Goal: Task Accomplishment & Management: Manage account settings

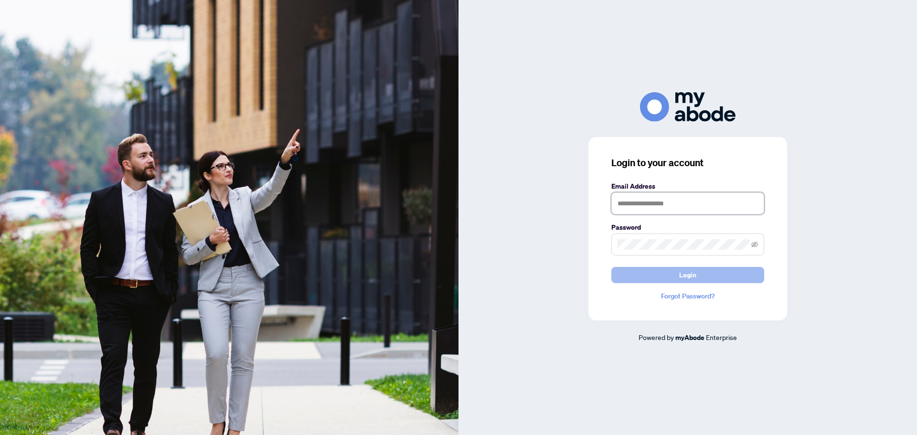
type input "**********"
click at [688, 276] on span "Login" at bounding box center [687, 274] width 17 height 15
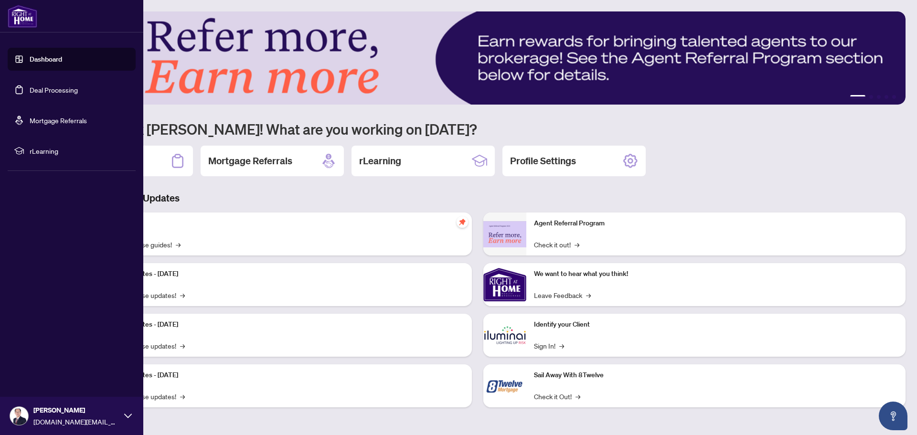
click at [48, 89] on link "Deal Processing" at bounding box center [54, 90] width 48 height 9
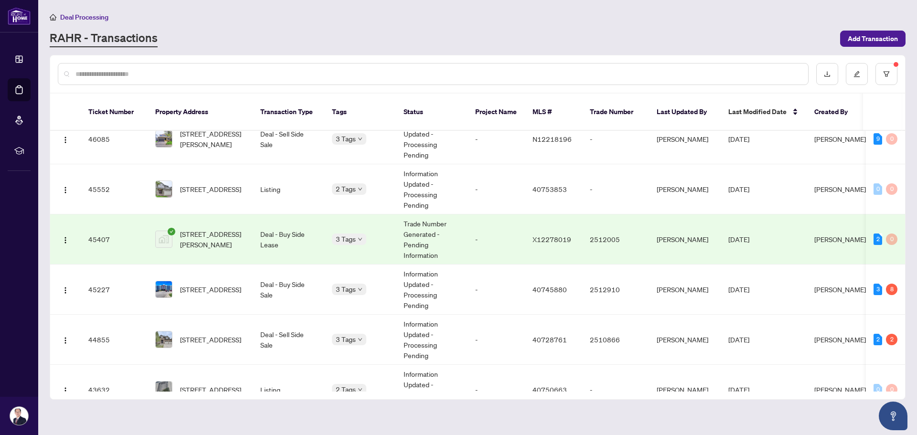
scroll to position [382, 0]
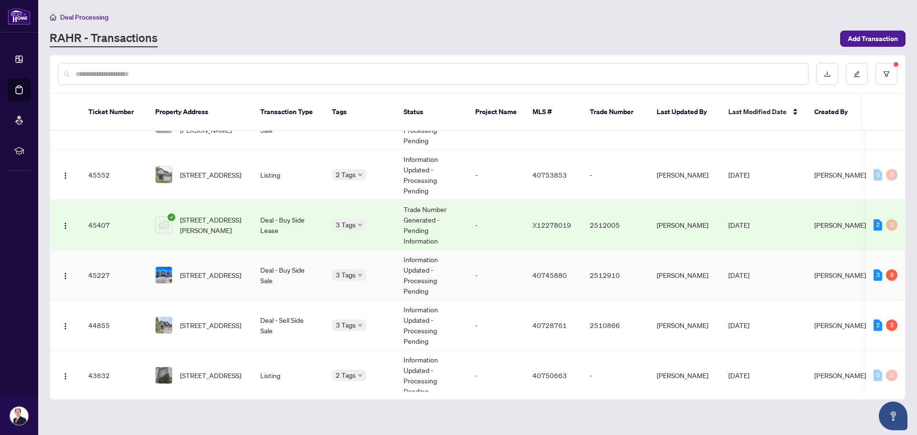
click at [249, 264] on td "[STREET_ADDRESS]" at bounding box center [200, 275] width 105 height 50
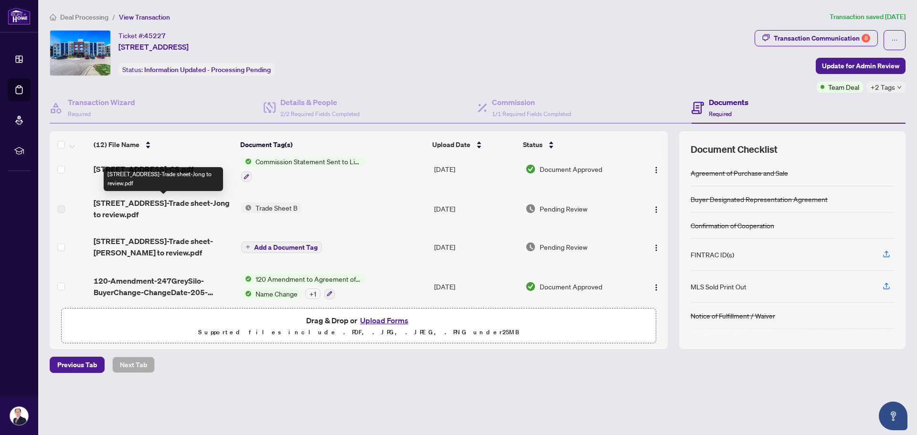
scroll to position [96, 0]
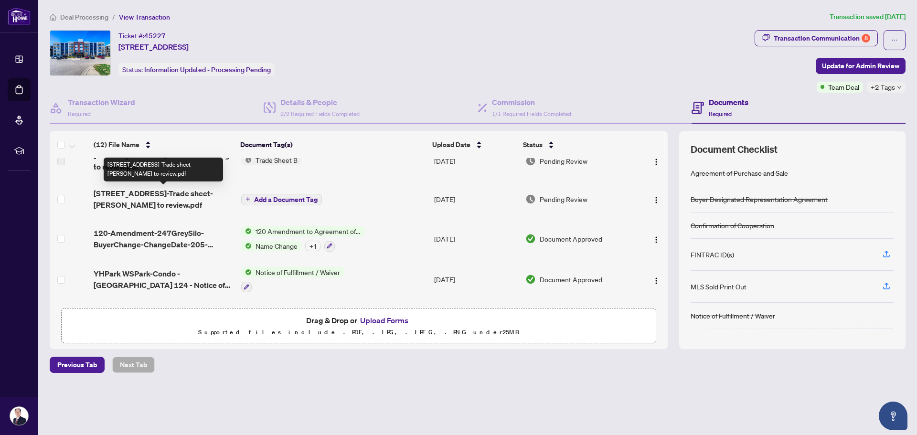
click at [185, 192] on span "[STREET_ADDRESS]-Trade sheet-[PERSON_NAME] to review.pdf" at bounding box center [164, 199] width 140 height 23
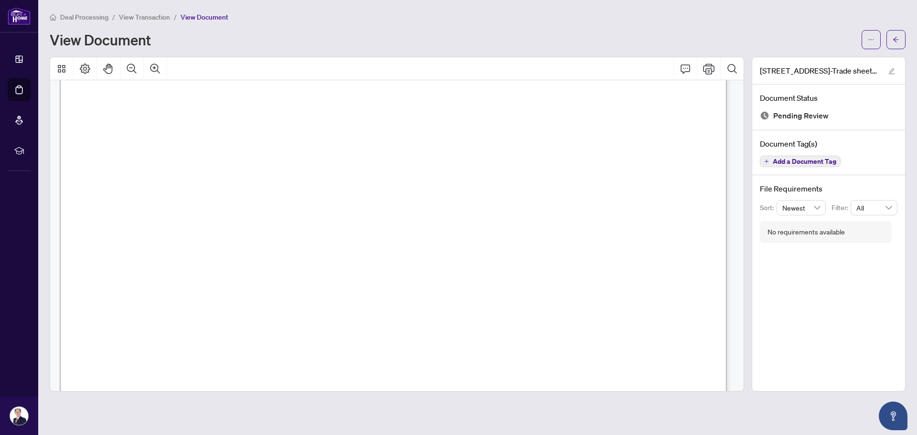
scroll to position [191, 0]
click at [900, 37] on button "button" at bounding box center [896, 39] width 19 height 19
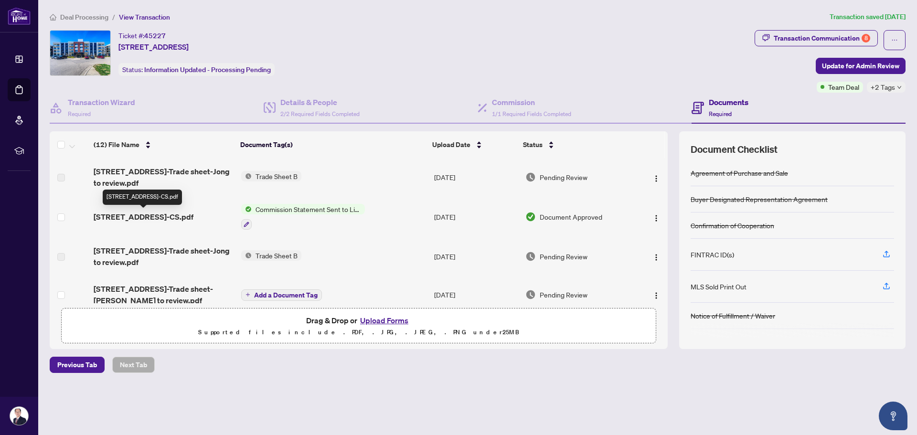
click at [183, 217] on span "[STREET_ADDRESS]-CS.pdf" at bounding box center [144, 216] width 100 height 11
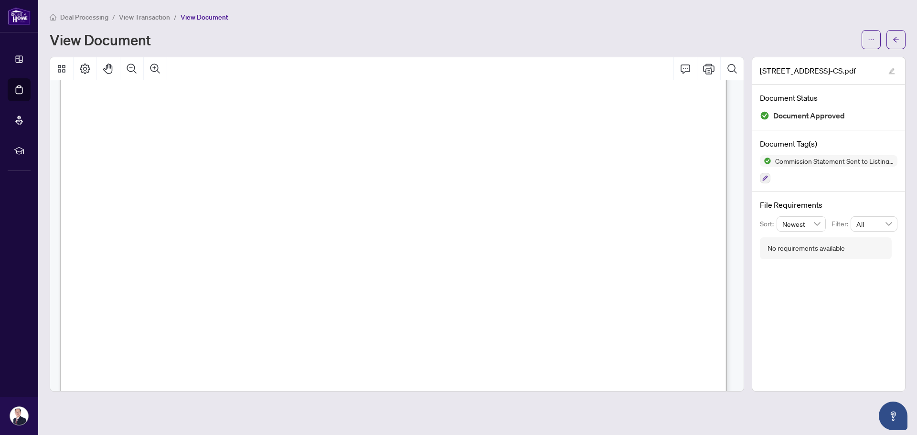
scroll to position [382, 0]
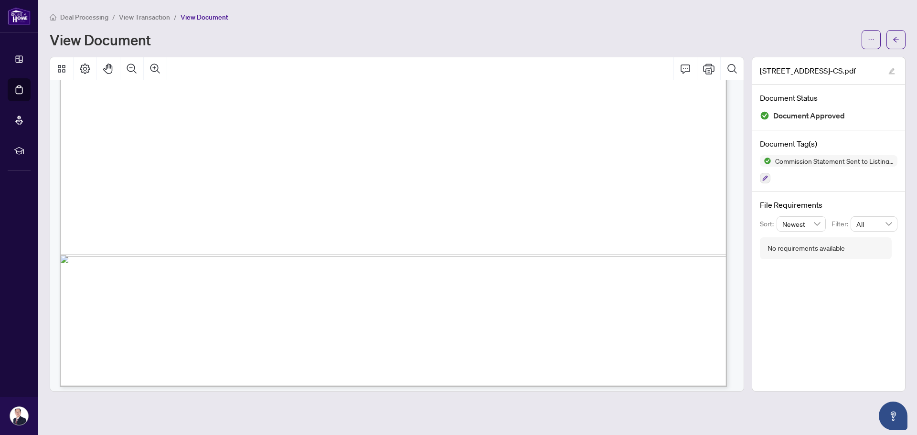
scroll to position [572, 0]
click at [898, 38] on icon "arrow-left" at bounding box center [896, 39] width 7 height 7
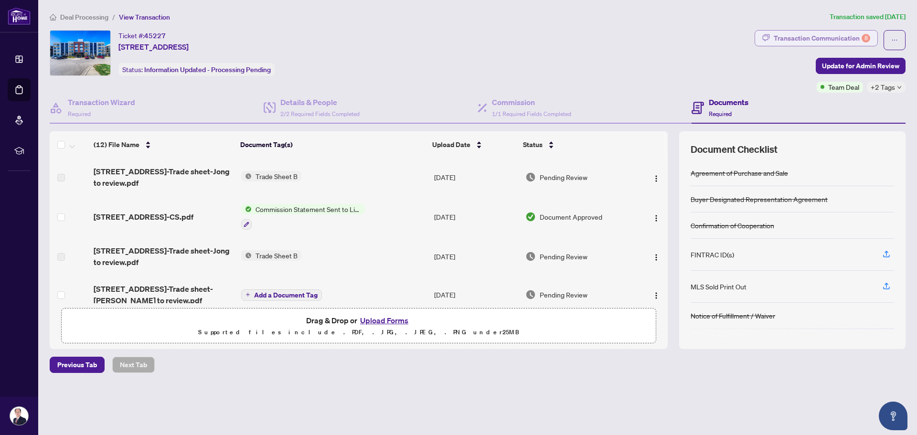
click at [812, 37] on div "Transaction Communication 8" at bounding box center [822, 38] width 96 height 15
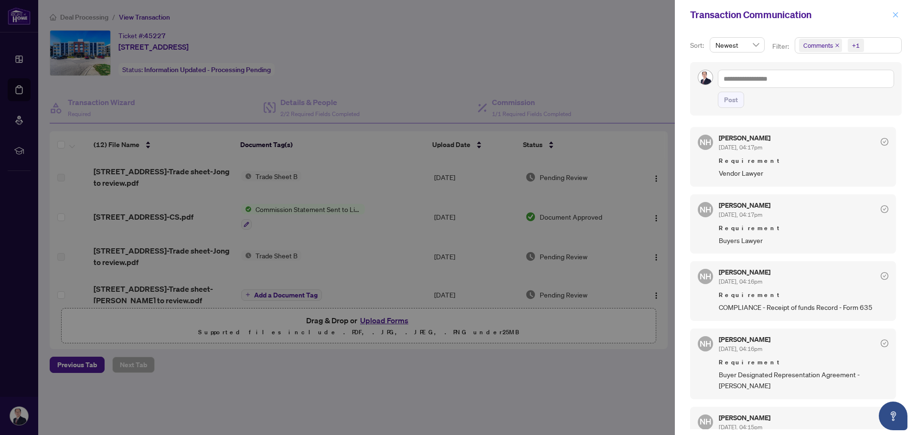
click at [898, 16] on icon "close" at bounding box center [895, 14] width 7 height 7
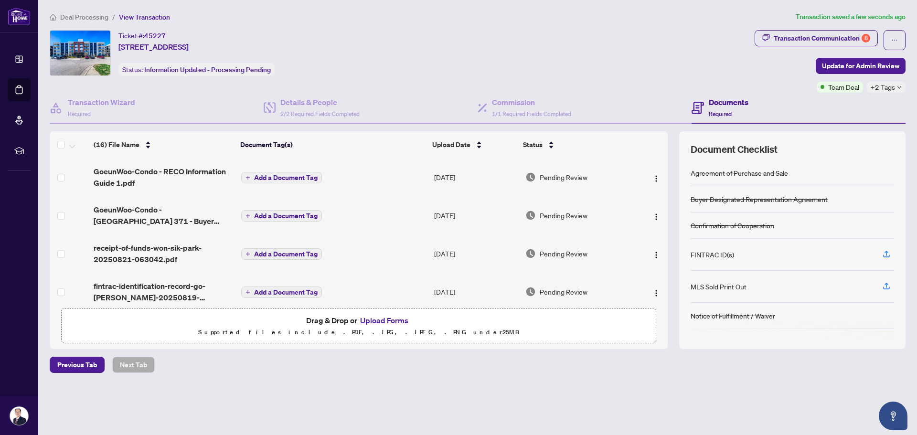
click at [266, 178] on span "Add a Document Tag" at bounding box center [286, 177] width 64 height 7
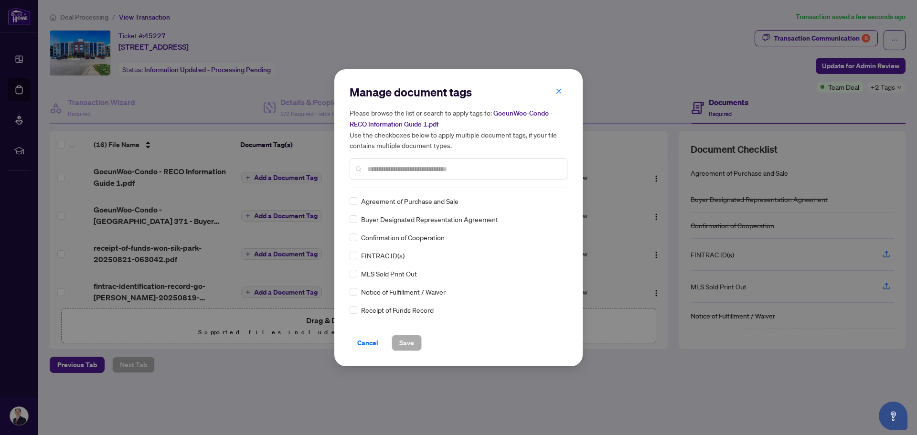
click at [371, 171] on input "text" at bounding box center [463, 169] width 192 height 11
type input "****"
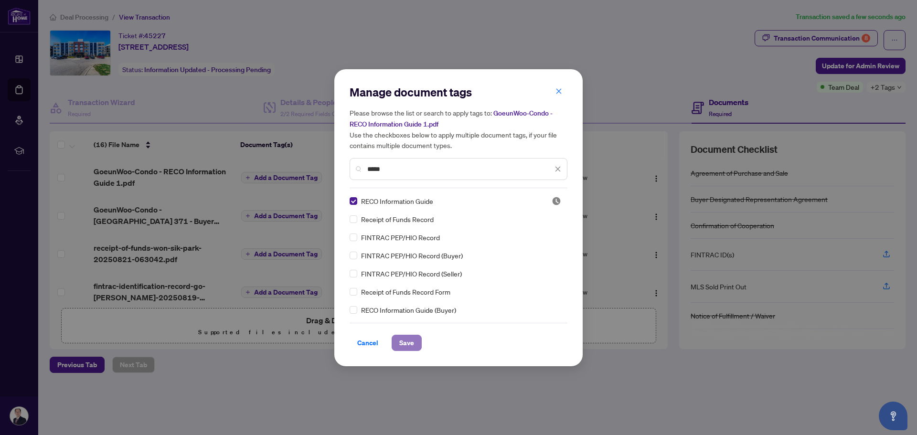
click at [410, 346] on span "Save" at bounding box center [406, 342] width 15 height 15
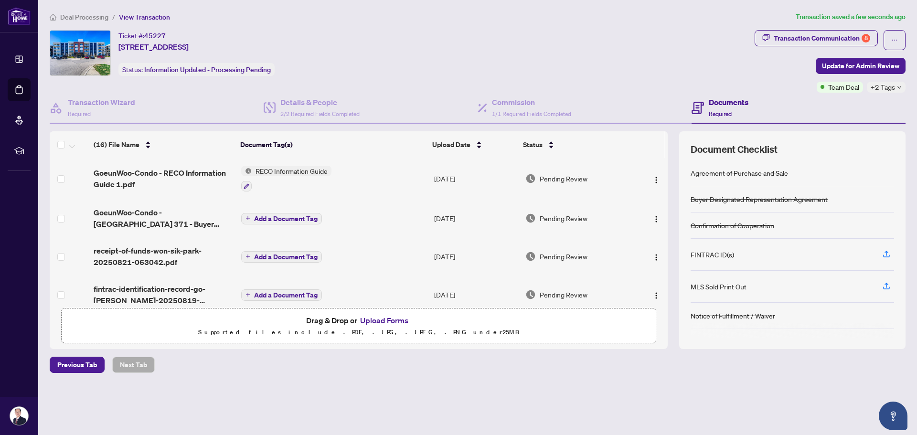
click at [274, 216] on span "Add a Document Tag" at bounding box center [286, 218] width 64 height 7
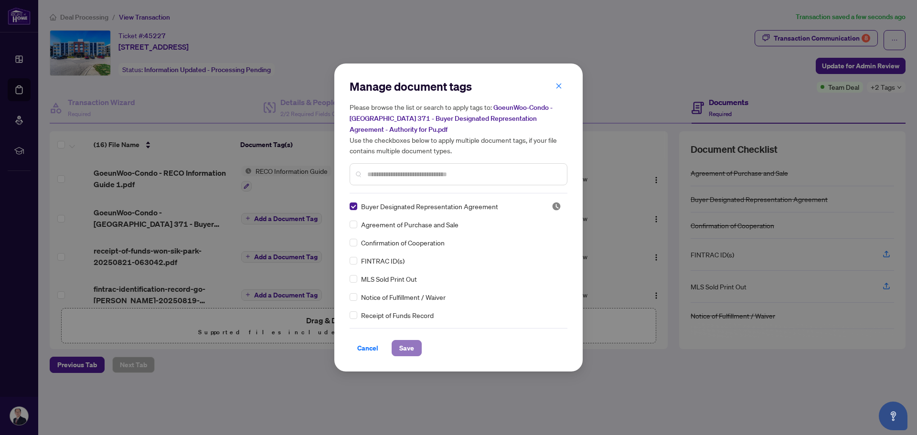
click at [404, 347] on span "Save" at bounding box center [406, 348] width 15 height 15
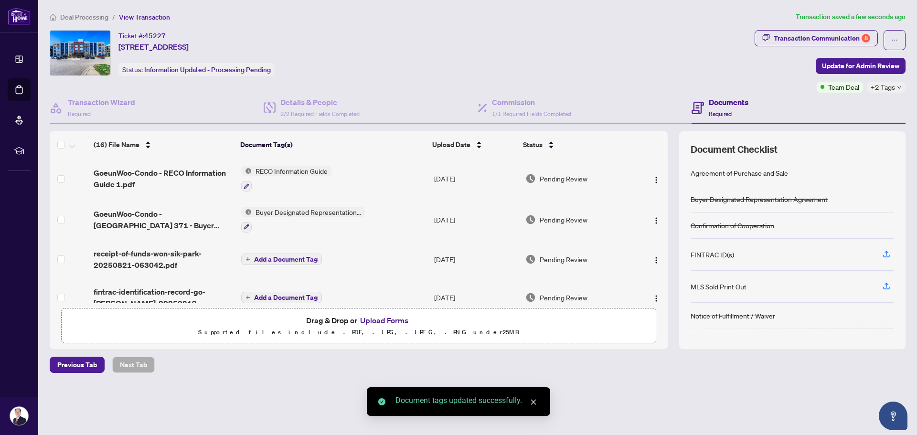
click at [284, 258] on span "Add a Document Tag" at bounding box center [286, 259] width 64 height 7
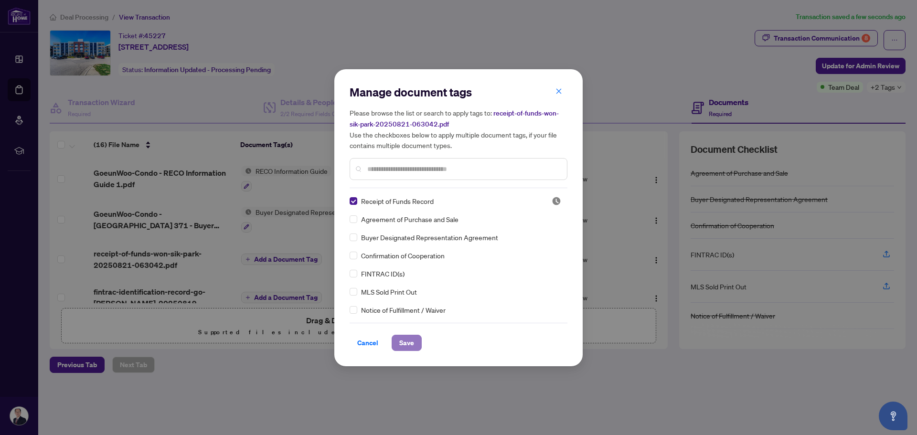
click at [400, 340] on span "Save" at bounding box center [406, 342] width 15 height 15
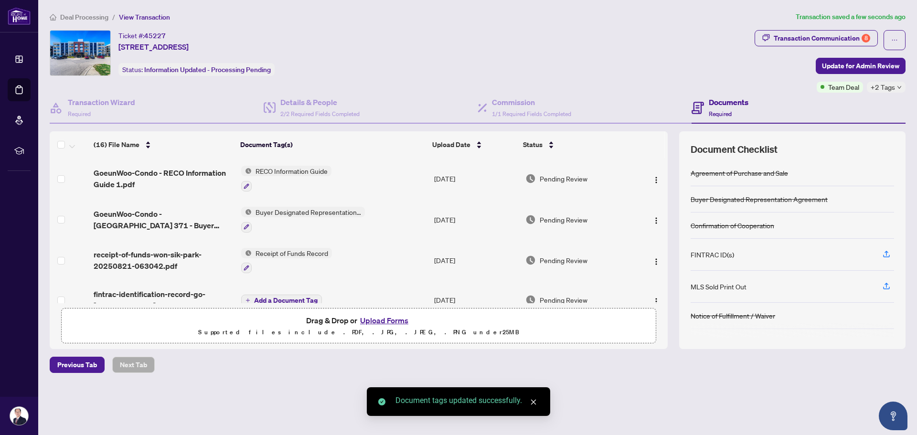
scroll to position [96, 0]
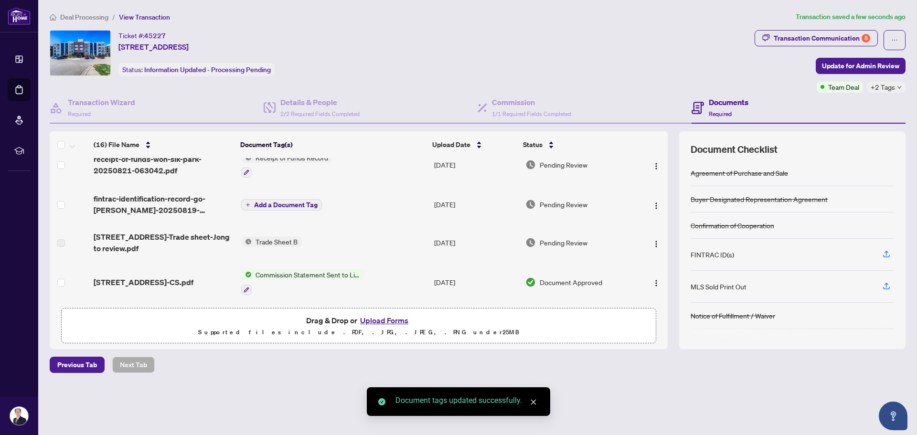
click at [290, 206] on span "Add a Document Tag" at bounding box center [286, 205] width 64 height 7
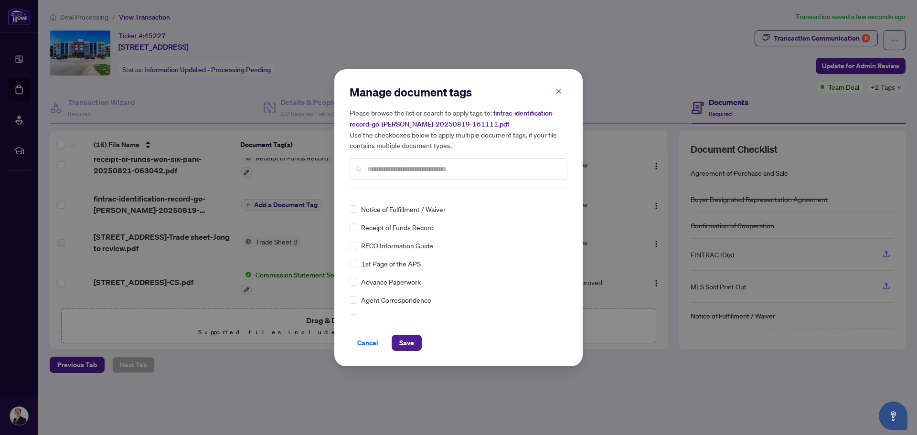
scroll to position [143, 0]
click at [379, 170] on input "text" at bounding box center [463, 169] width 192 height 11
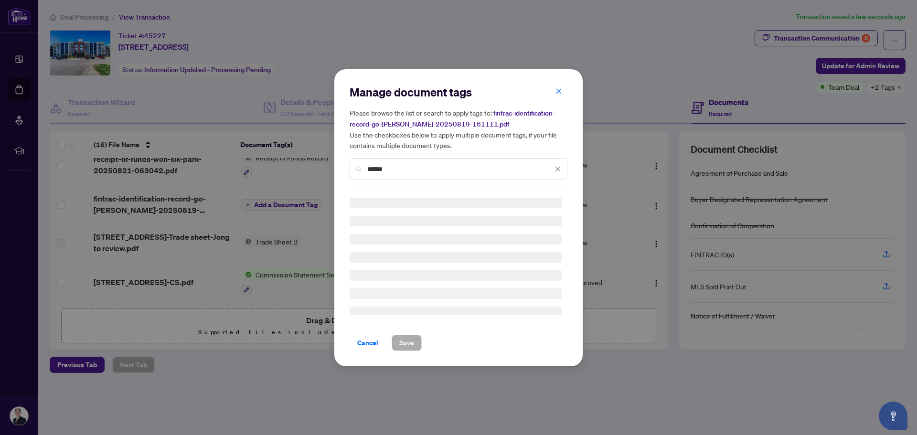
scroll to position [0, 0]
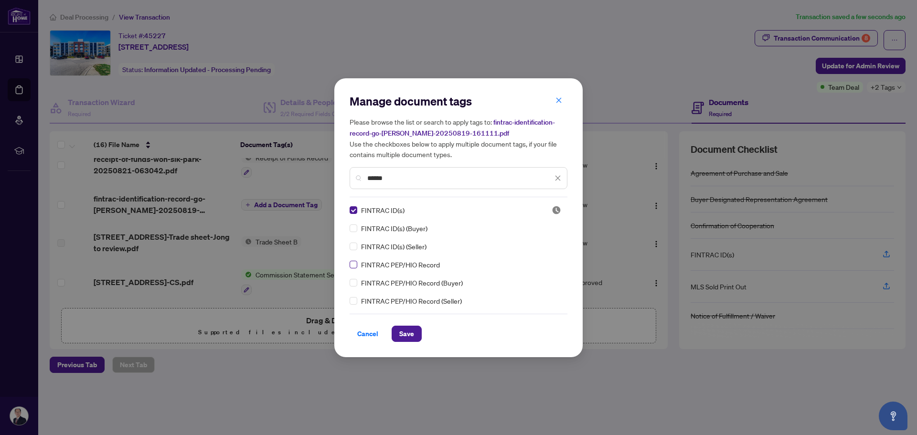
type input "******"
click at [406, 332] on span "Save" at bounding box center [406, 333] width 15 height 15
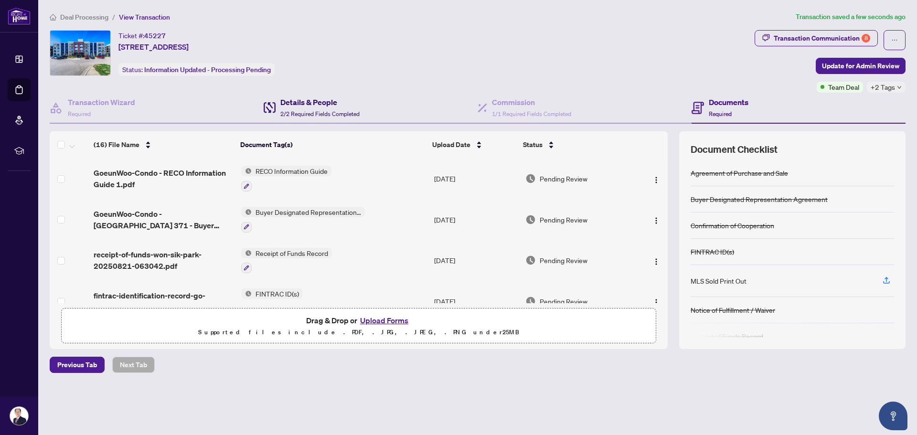
click at [308, 106] on h4 "Details & People" at bounding box center [319, 101] width 79 height 11
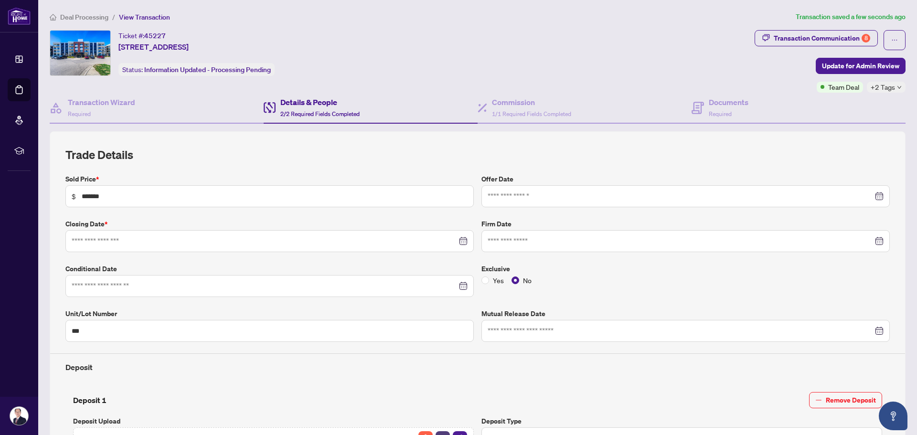
type input "**********"
click at [709, 108] on div "Documents Required" at bounding box center [729, 107] width 40 height 22
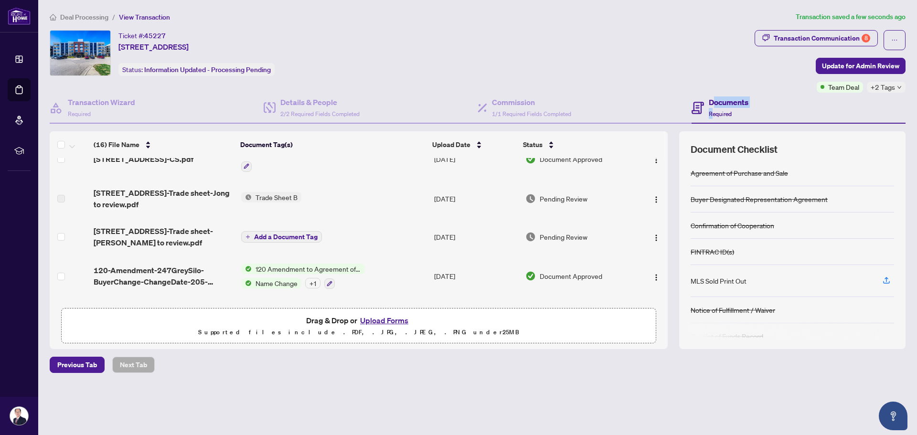
scroll to position [239, 0]
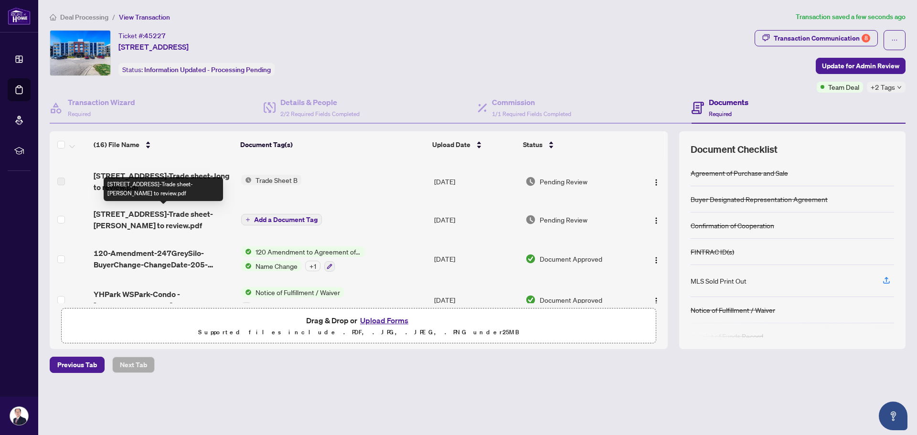
click at [177, 214] on span "[STREET_ADDRESS]-Trade sheet-[PERSON_NAME] to review.pdf" at bounding box center [164, 219] width 140 height 23
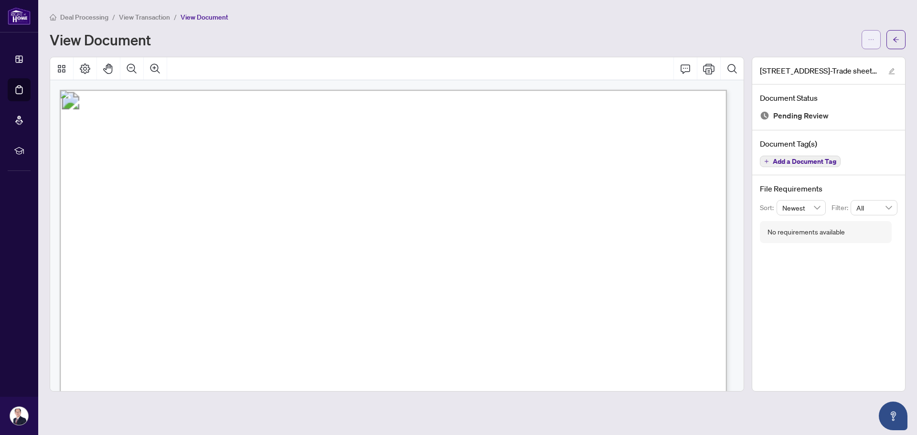
click at [872, 37] on icon "ellipsis" at bounding box center [871, 39] width 7 height 7
click at [824, 58] on span "Download" at bounding box center [837, 60] width 73 height 11
click at [890, 41] on button "button" at bounding box center [896, 39] width 19 height 19
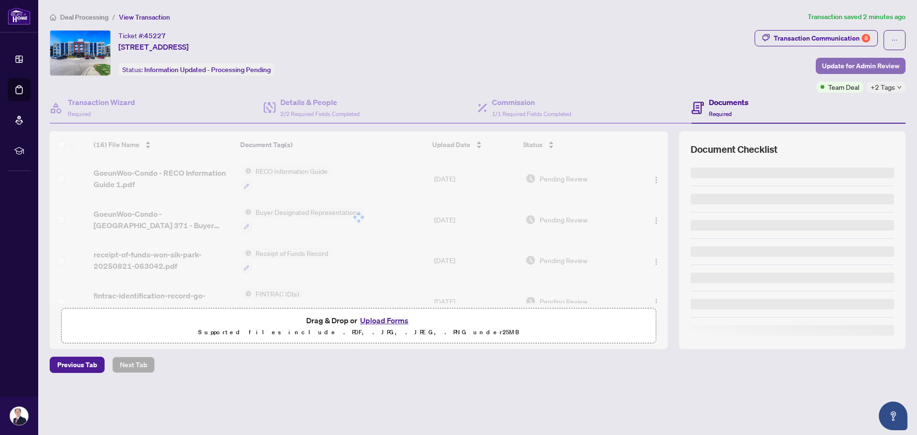
click at [866, 67] on span "Update for Admin Review" at bounding box center [860, 65] width 77 height 15
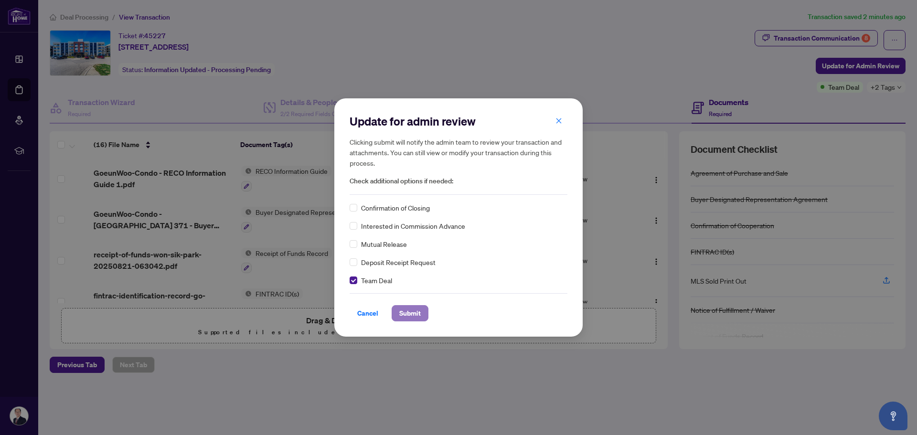
click at [406, 313] on span "Submit" at bounding box center [409, 313] width 21 height 15
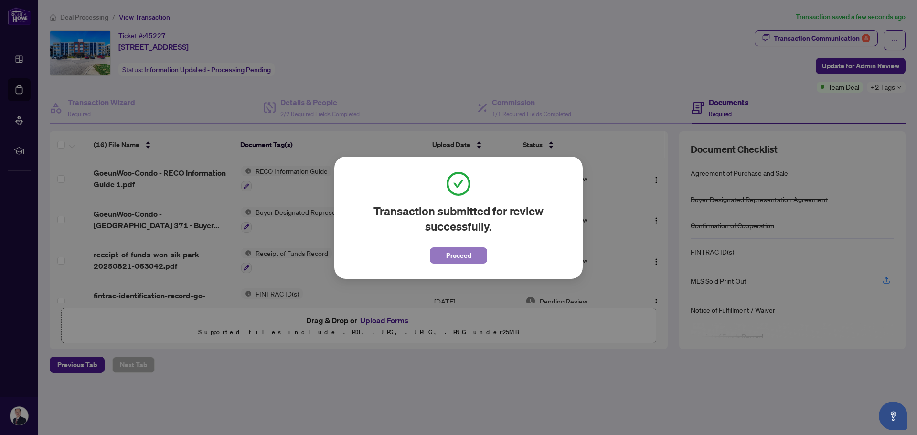
click at [472, 257] on button "Proceed" at bounding box center [458, 255] width 57 height 16
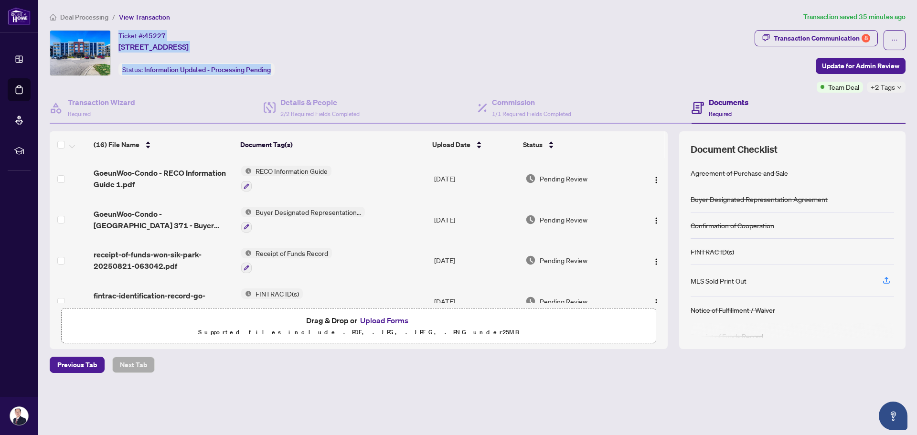
drag, startPoint x: 296, startPoint y: 78, endPoint x: 115, endPoint y: 33, distance: 187.0
click at [115, 33] on div "Ticket #: 45227 [STREET_ADDRESS] Status: Information Updated - Processing Pendi…" at bounding box center [400, 61] width 705 height 63
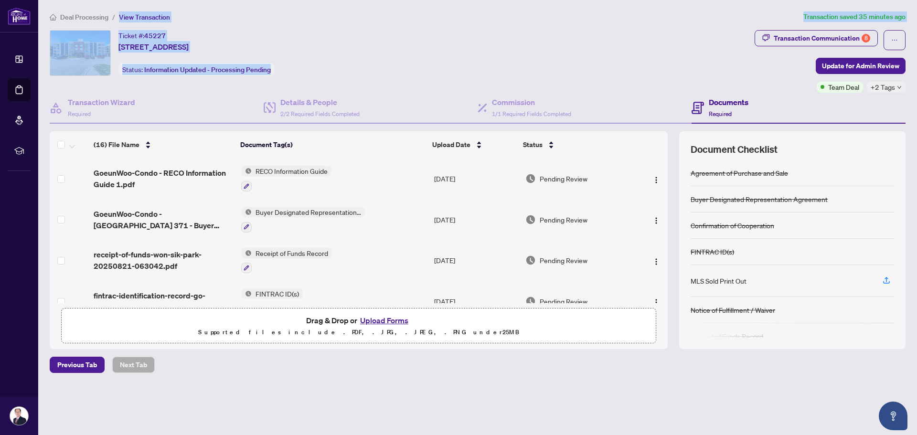
drag, startPoint x: 118, startPoint y: 24, endPoint x: 283, endPoint y: 75, distance: 173.1
click at [283, 75] on div "Deal Processing / View Transaction Transaction saved 35 minutes ago Ticket #: 4…" at bounding box center [478, 208] width 864 height 395
click at [284, 77] on div "Ticket #: 45227 [STREET_ADDRESS] Status: Information Updated - Processing Pendi…" at bounding box center [400, 61] width 705 height 63
drag, startPoint x: 289, startPoint y: 75, endPoint x: 57, endPoint y: 17, distance: 239.9
click at [57, 17] on div "Deal Processing / View Transaction Transaction saved 35 minutes ago Ticket #: 4…" at bounding box center [478, 208] width 864 height 395
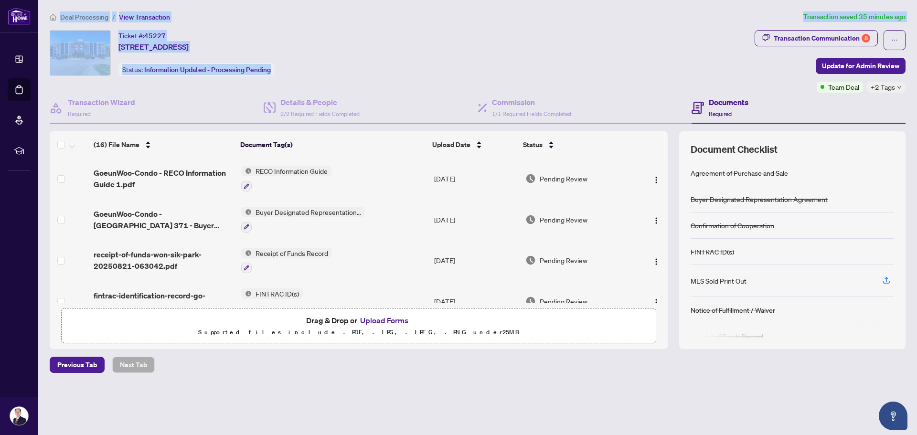
click at [61, 6] on main "Deal Processing / View Transaction Transaction saved 35 minutes ago Ticket #: 4…" at bounding box center [477, 217] width 879 height 435
drag, startPoint x: 61, startPoint y: 6, endPoint x: 293, endPoint y: 73, distance: 241.6
click at [293, 73] on main "Deal Processing / View Transaction Transaction saved 35 minutes ago Ticket #: 4…" at bounding box center [477, 217] width 879 height 435
